Goal: Transaction & Acquisition: Purchase product/service

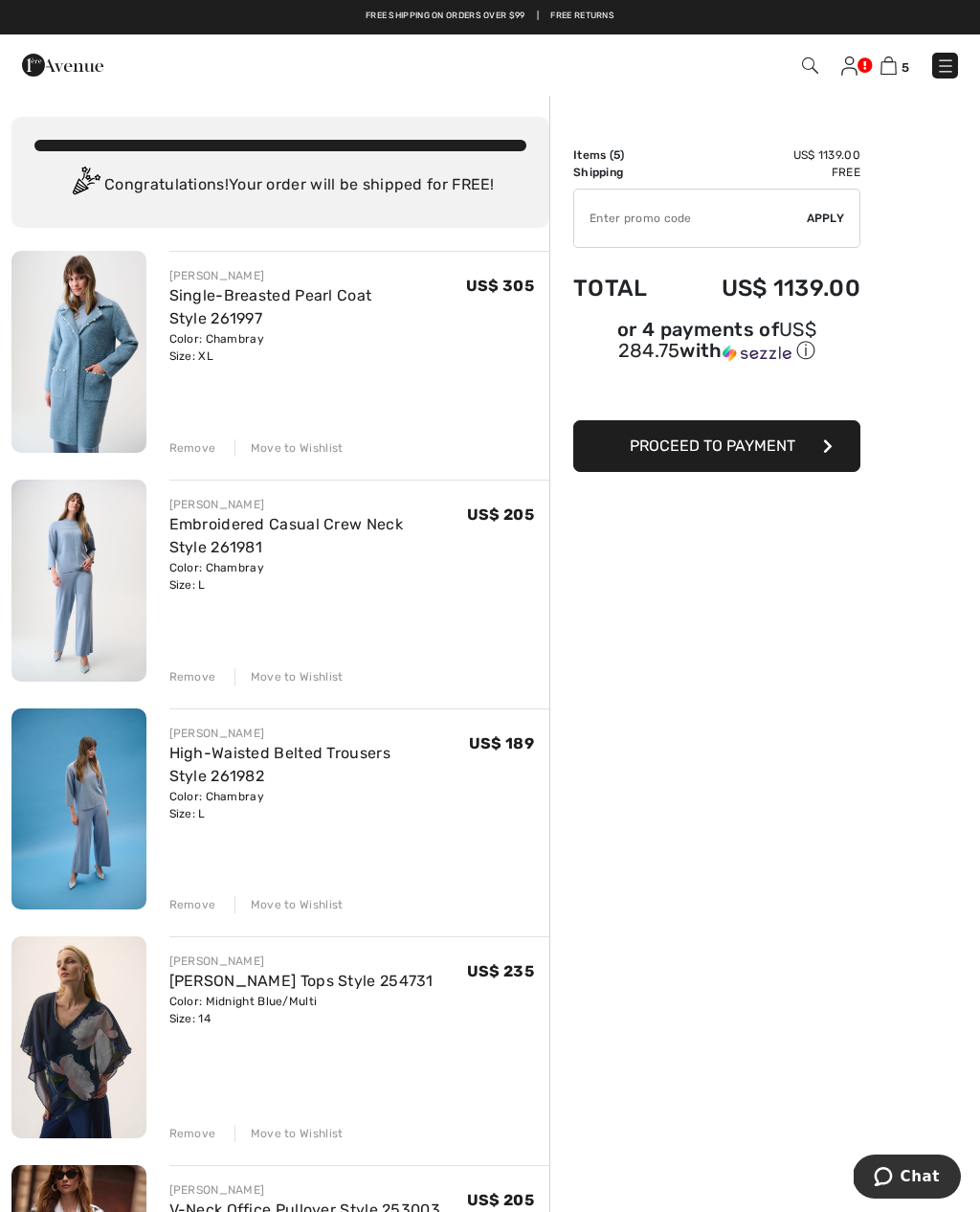
click at [817, 448] on button "Proceed to Payment" at bounding box center [717, 447] width 287 height 52
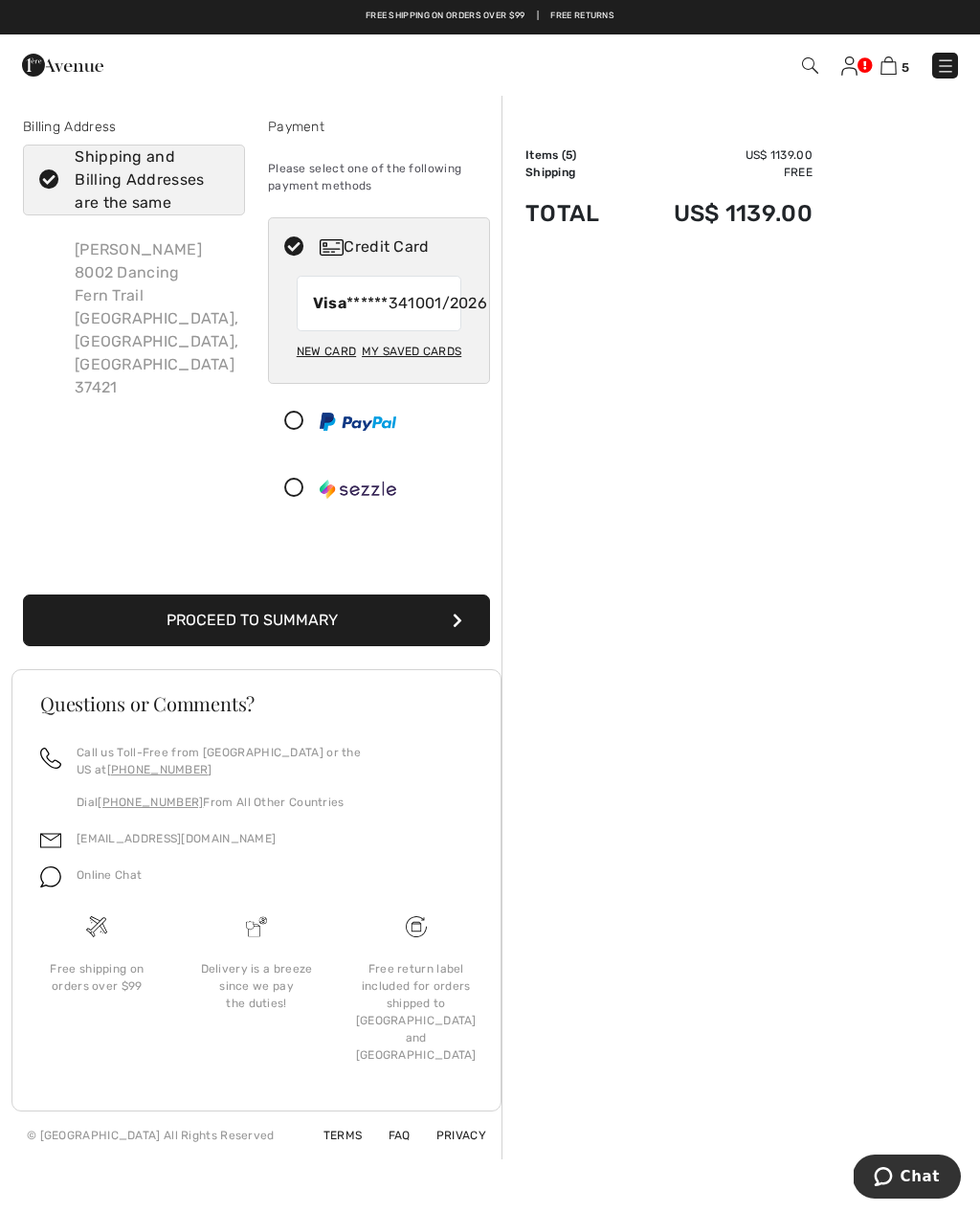
click at [284, 646] on button "Proceed to Summary" at bounding box center [256, 620] width 468 height 52
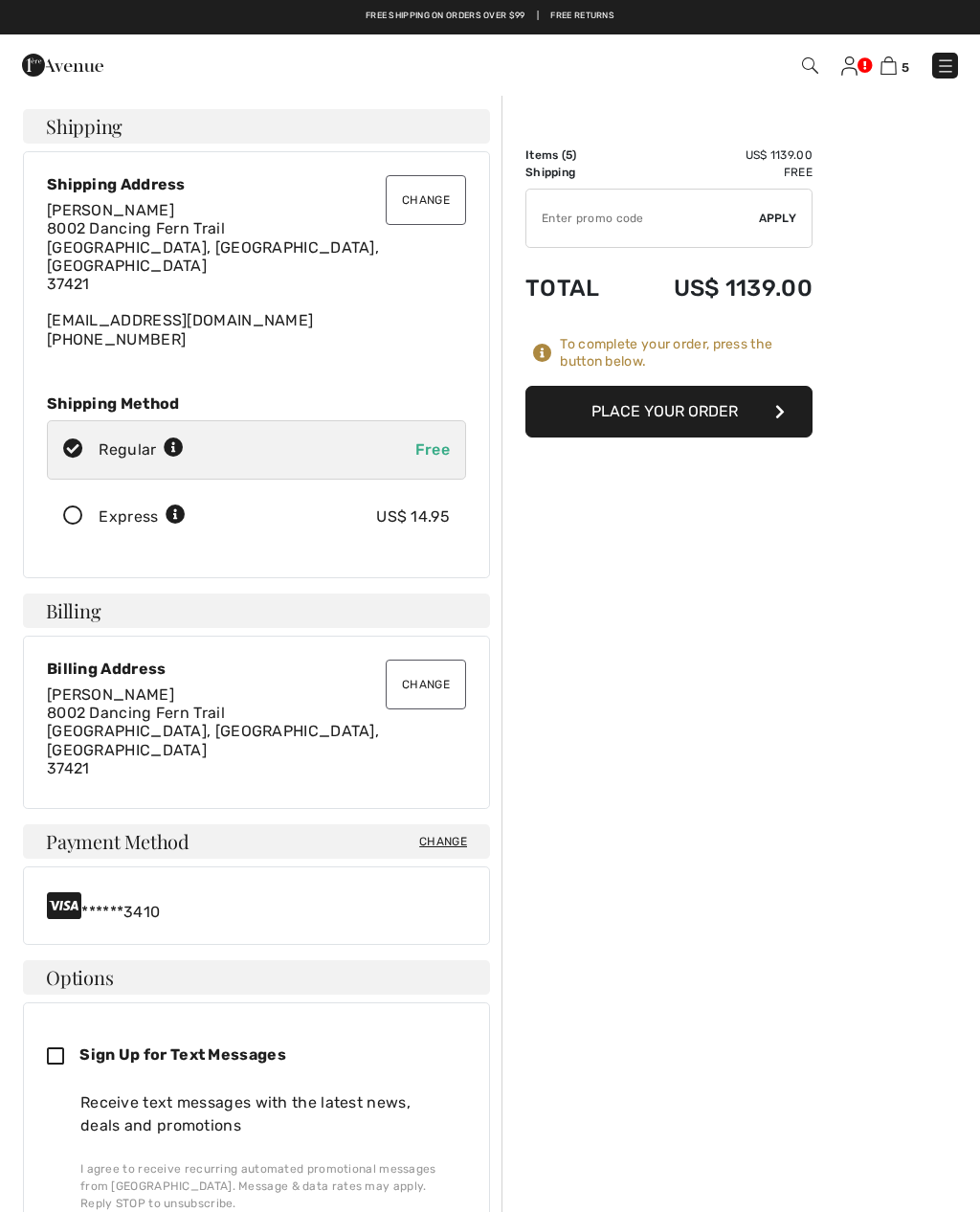
checkbox input "true"
click at [710, 417] on button "Place Your Order" at bounding box center [669, 412] width 287 height 52
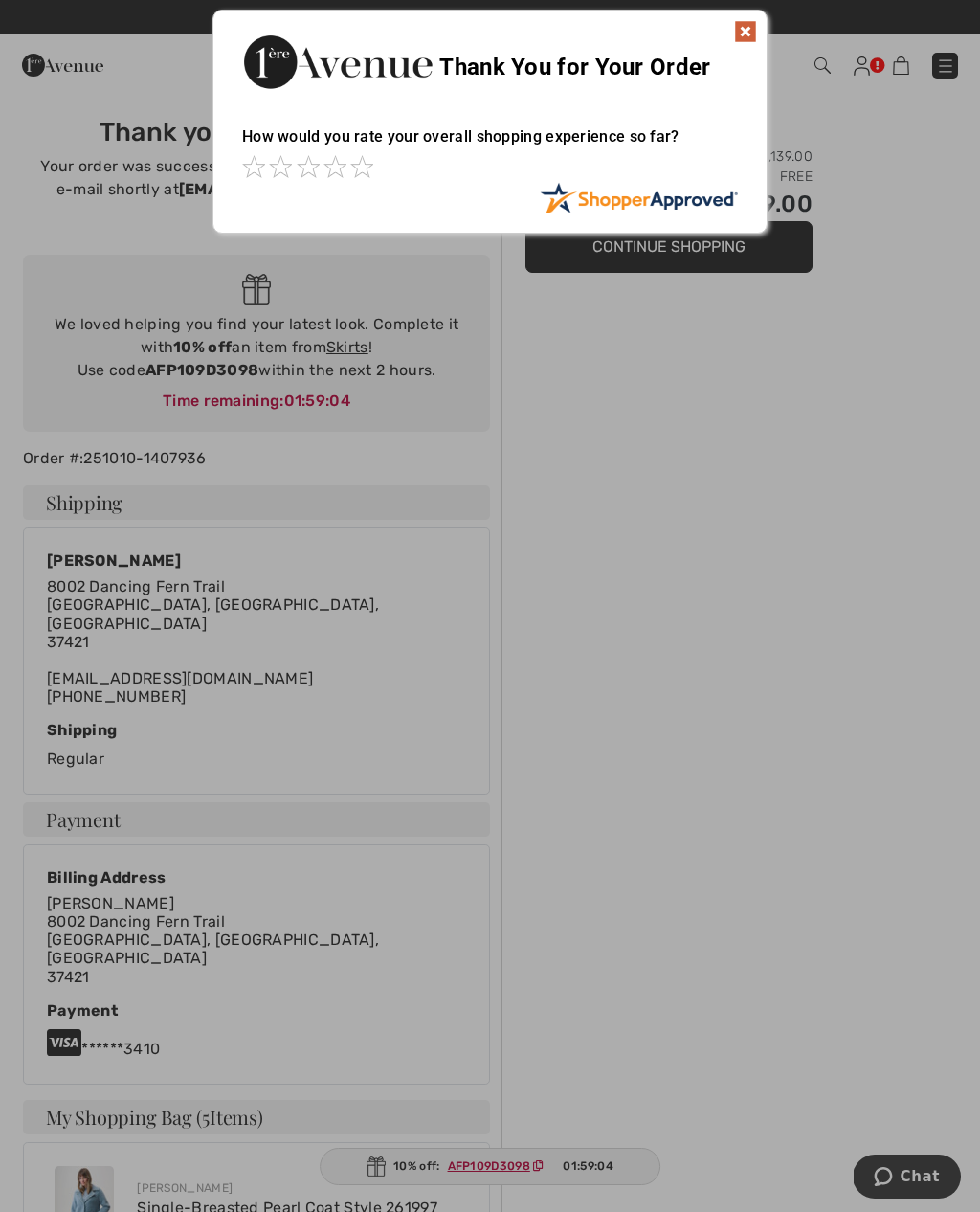
click at [754, 33] on img at bounding box center [746, 31] width 23 height 23
